Goal: Book appointment/travel/reservation

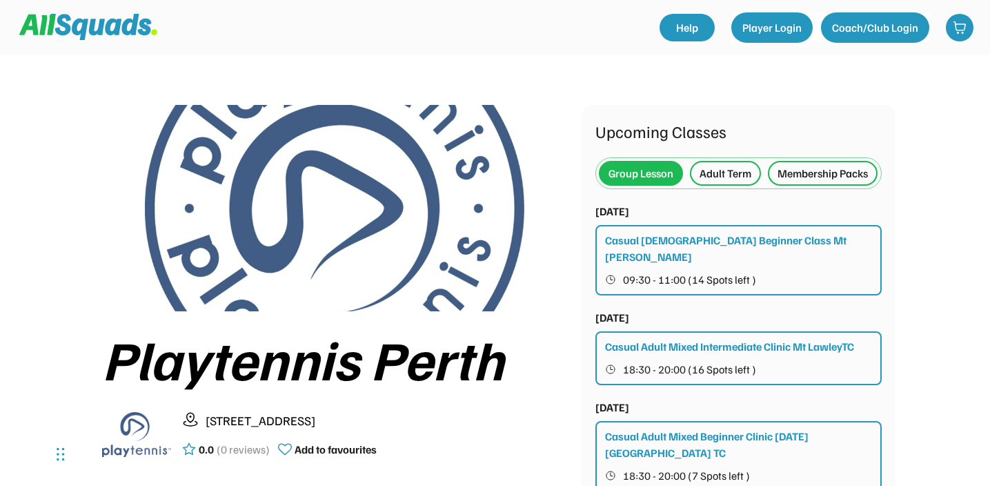
click at [723, 165] on div "Adult Term" at bounding box center [726, 173] width 52 height 17
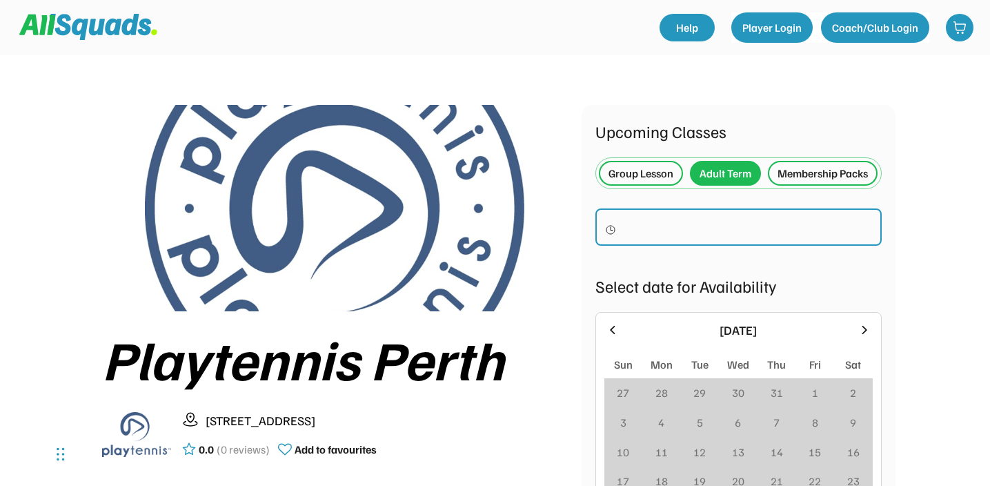
click at [664, 178] on div "Group Lesson" at bounding box center [641, 173] width 65 height 17
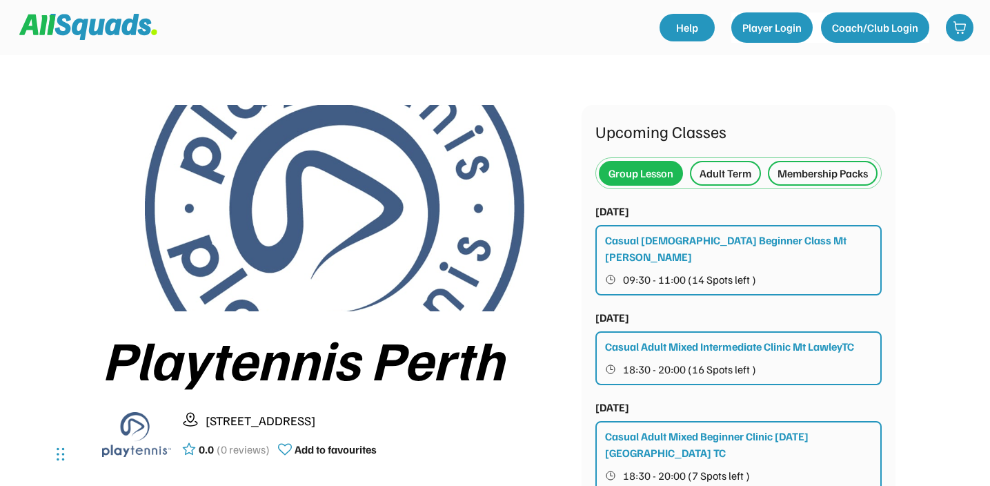
click at [719, 170] on div "Adult Term" at bounding box center [726, 173] width 52 height 17
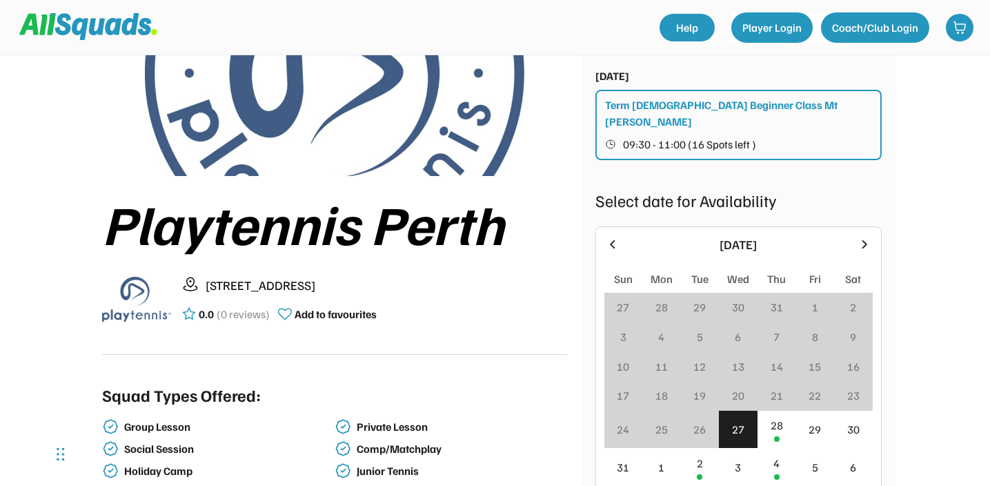
scroll to position [73, 0]
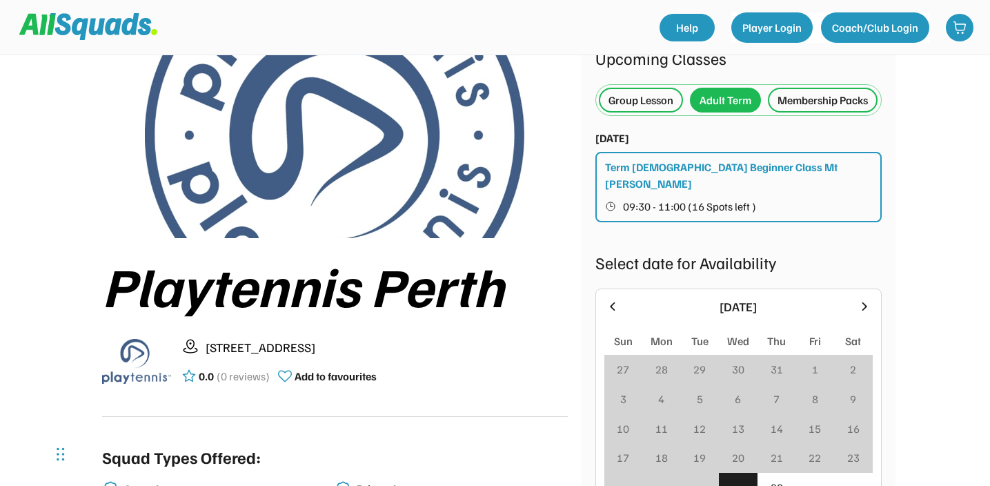
click at [653, 101] on div "Group Lesson" at bounding box center [641, 100] width 65 height 17
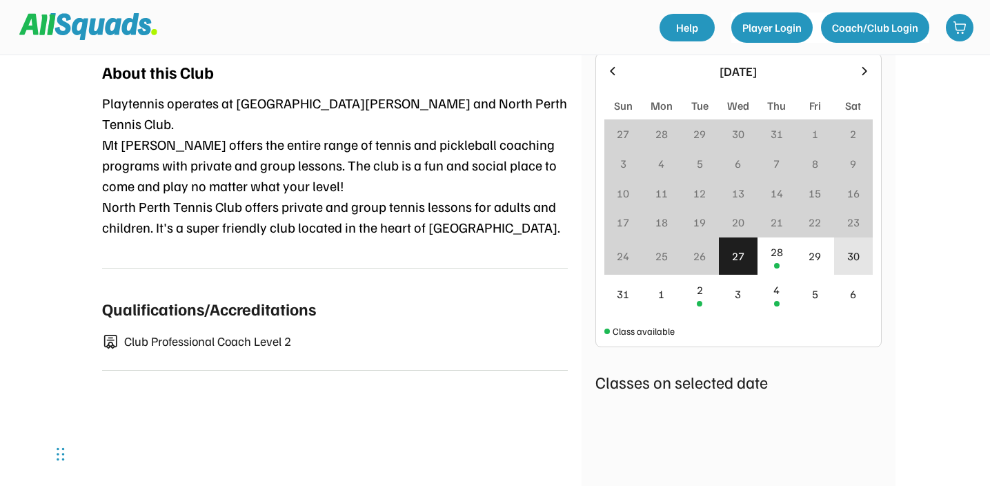
scroll to position [557, 0]
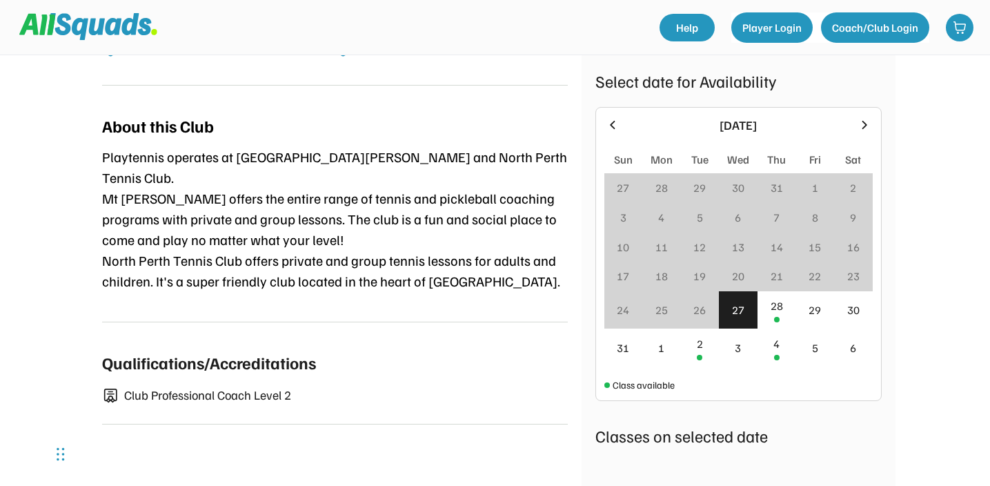
click at [860, 118] on icon at bounding box center [864, 124] width 15 height 15
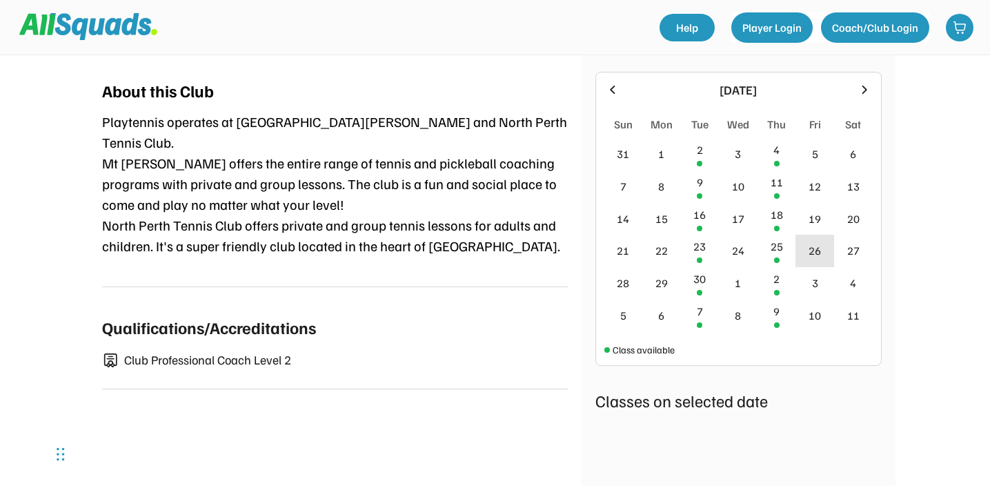
scroll to position [593, 0]
click at [778, 173] on div "11" at bounding box center [777, 181] width 12 height 17
click at [780, 190] on div "11" at bounding box center [777, 186] width 39 height 32
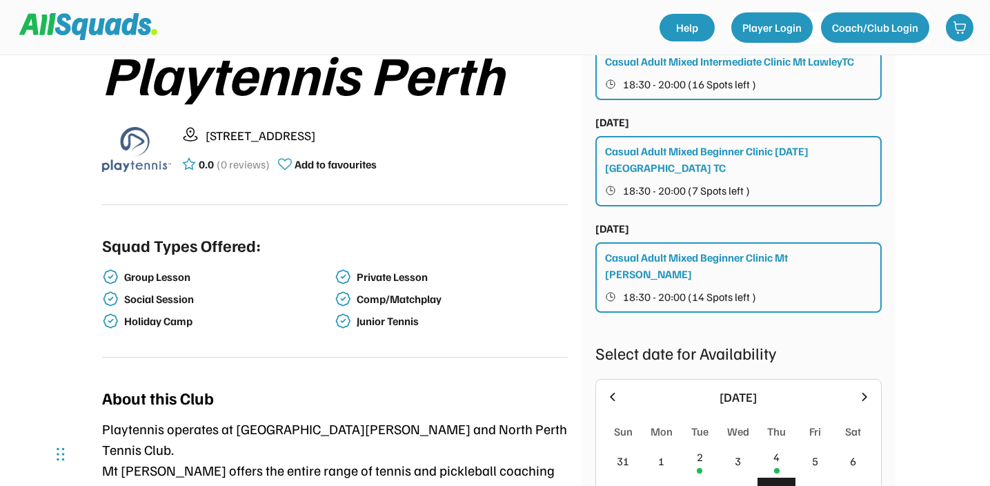
scroll to position [284, 0]
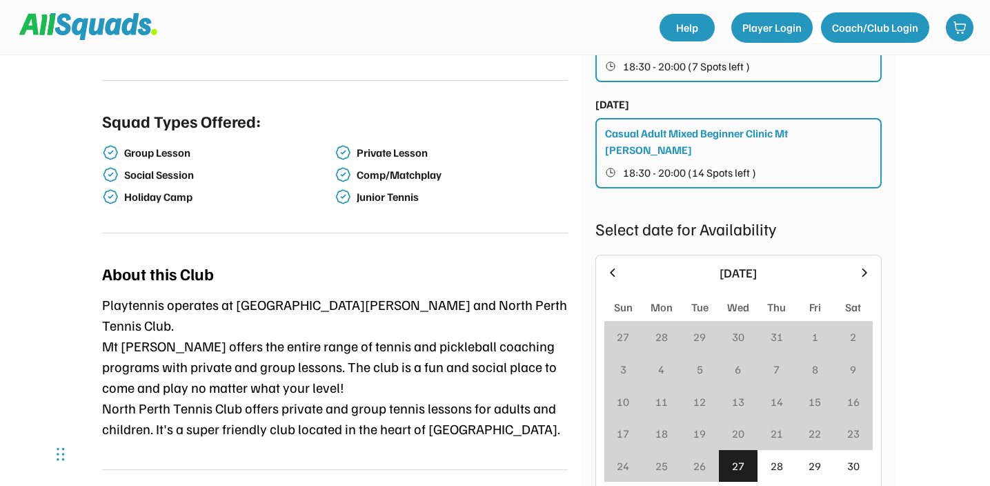
scroll to position [611, 0]
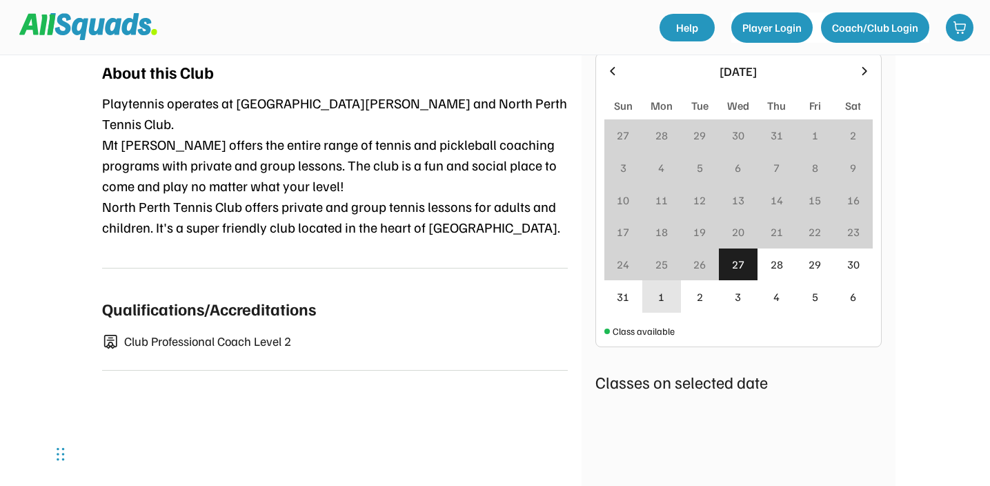
click at [673, 296] on div "1" at bounding box center [661, 296] width 39 height 32
click at [704, 302] on div "2" at bounding box center [700, 296] width 39 height 32
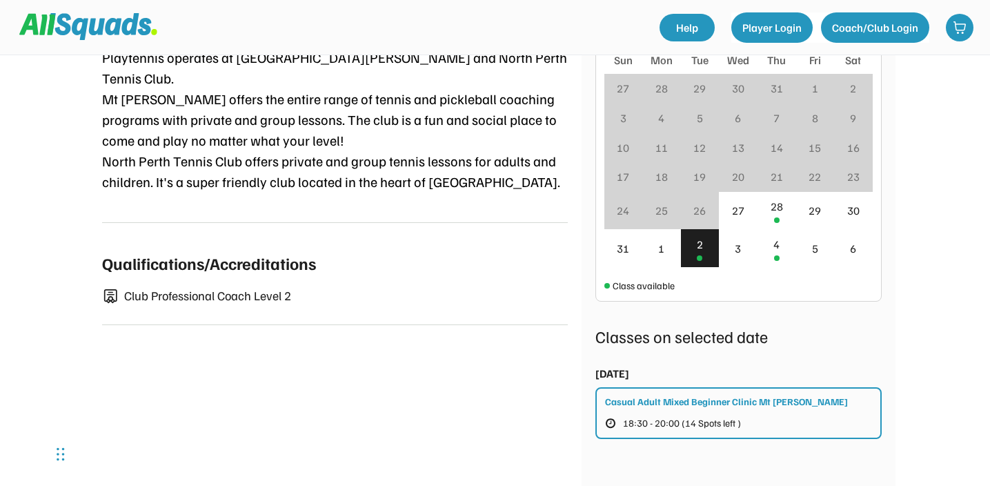
scroll to position [685, 0]
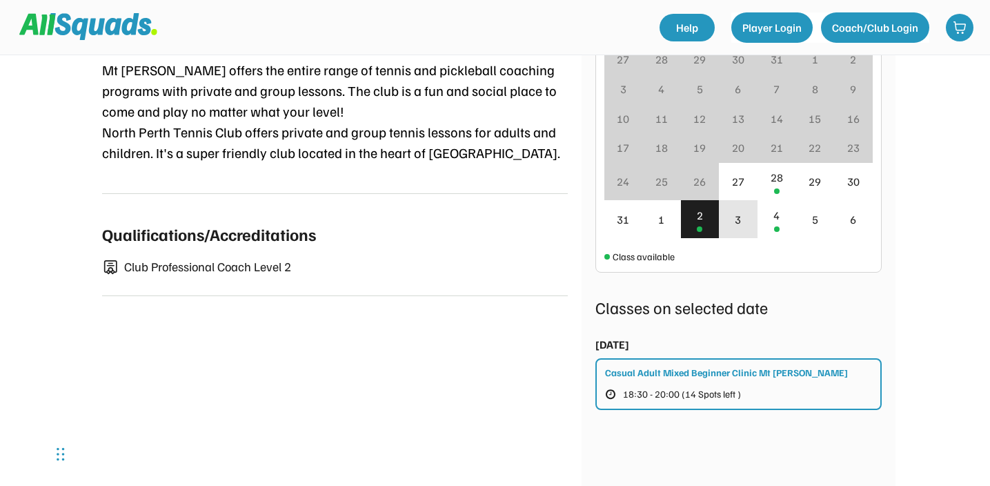
click at [749, 227] on div "3" at bounding box center [738, 219] width 39 height 38
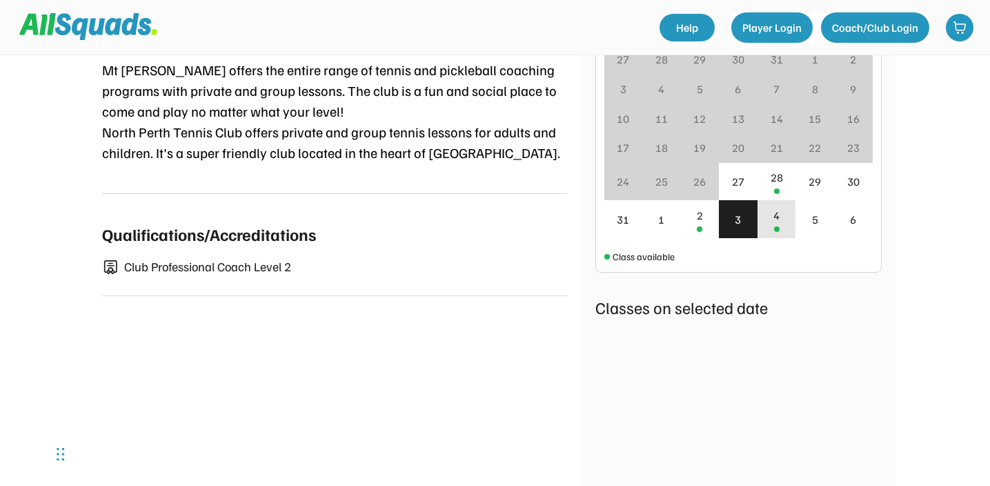
click at [780, 226] on div "4" at bounding box center [777, 219] width 39 height 38
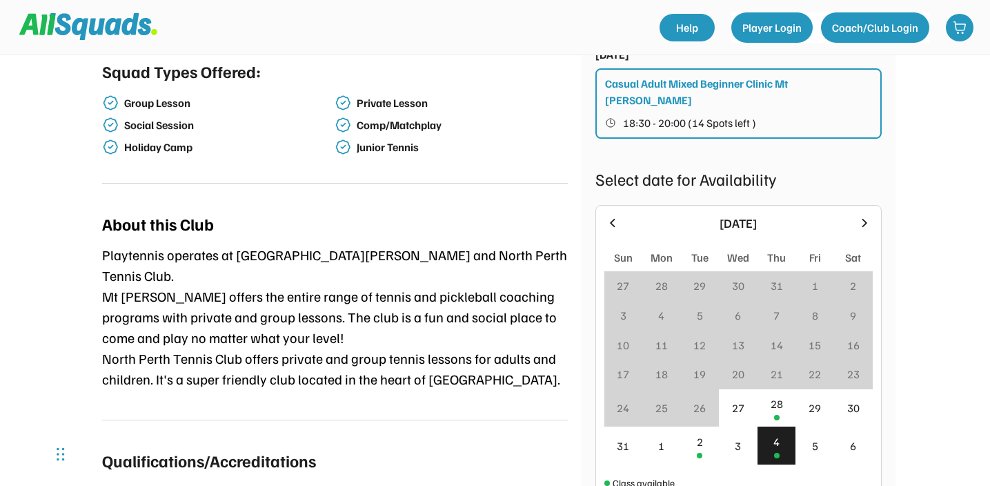
scroll to position [481, 0]
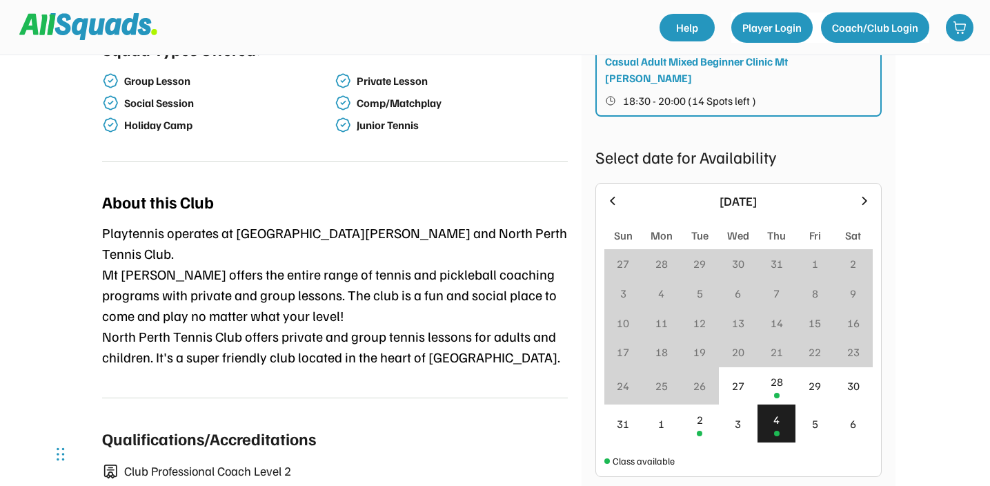
click at [855, 201] on div "[DATE]" at bounding box center [738, 201] width 268 height 19
click at [870, 201] on icon at bounding box center [864, 200] width 15 height 15
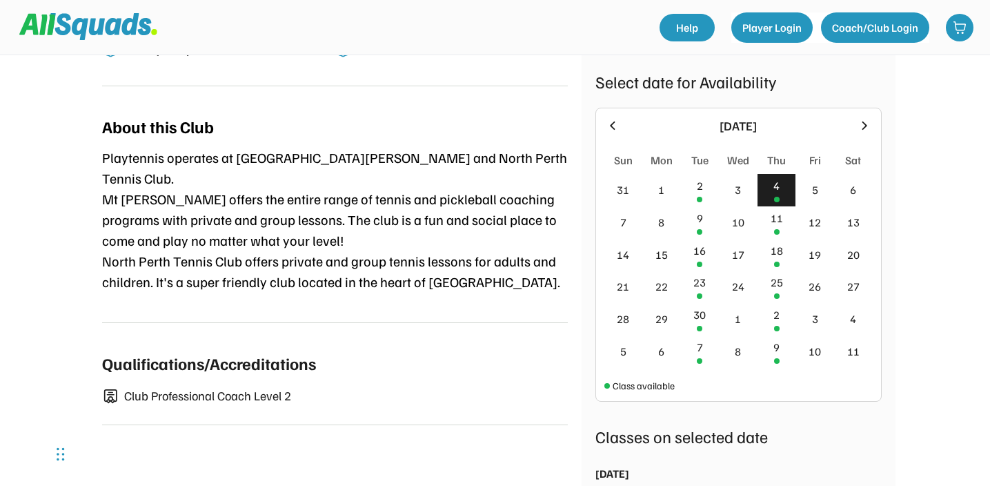
scroll to position [561, 0]
